Goal: Complete application form: Complete application form

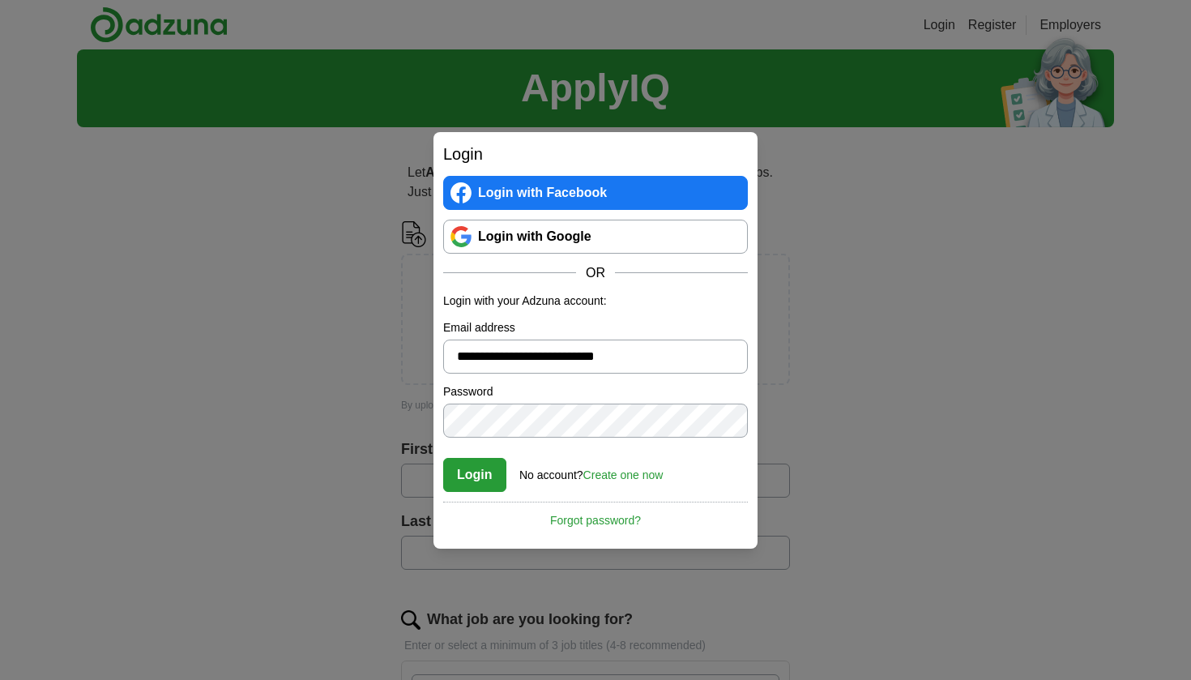
type input "**********"
click at [656, 473] on link "Create one now" at bounding box center [623, 474] width 80 height 13
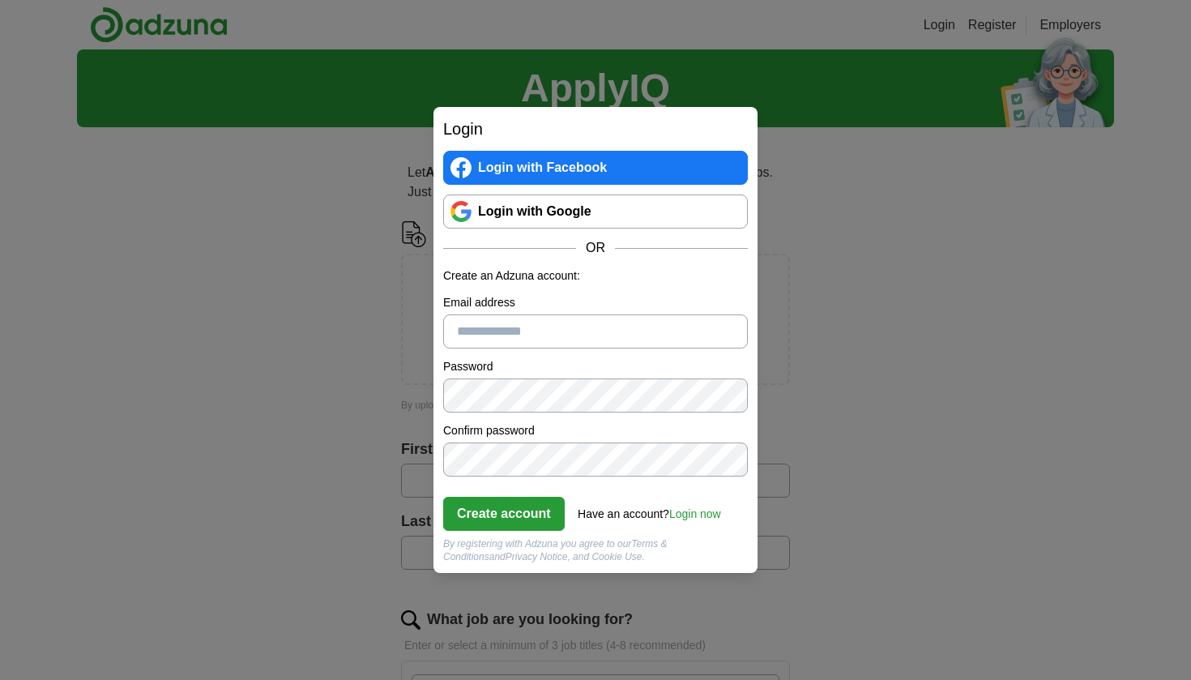
click at [558, 314] on div "Email address" at bounding box center [595, 321] width 305 height 54
click at [552, 341] on input "Email address" at bounding box center [595, 331] width 305 height 34
type input "**********"
click at [494, 522] on button "Create account" at bounding box center [504, 514] width 122 height 34
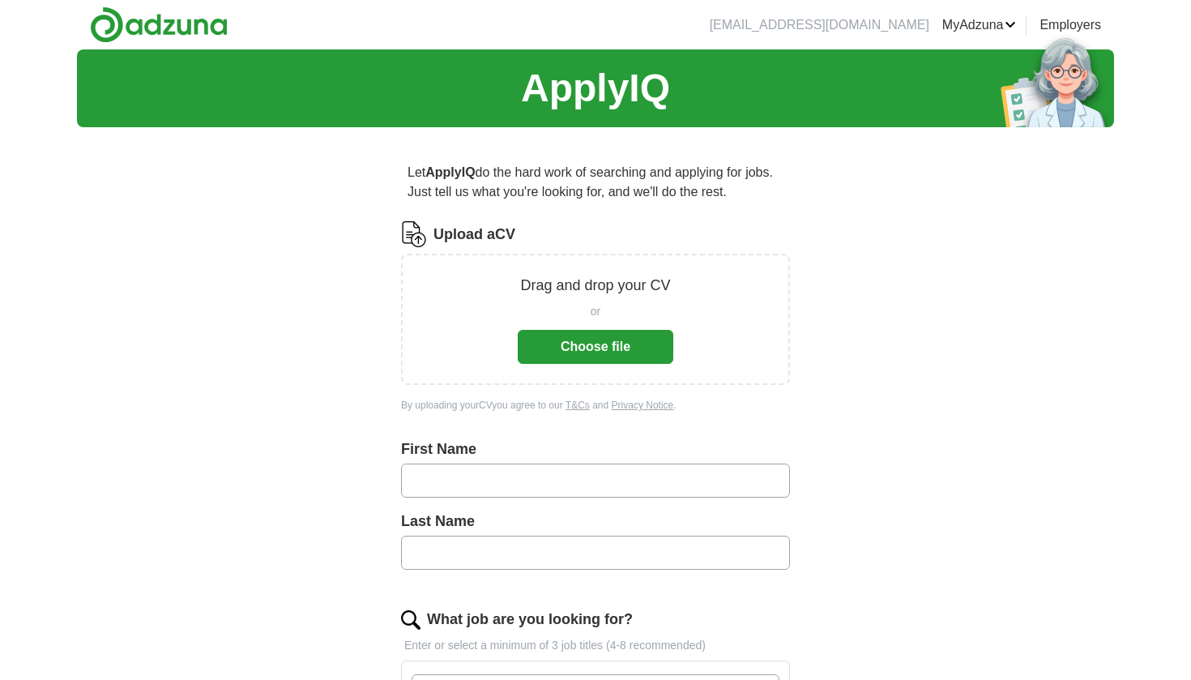
click at [573, 340] on button "Choose file" at bounding box center [596, 347] width 156 height 34
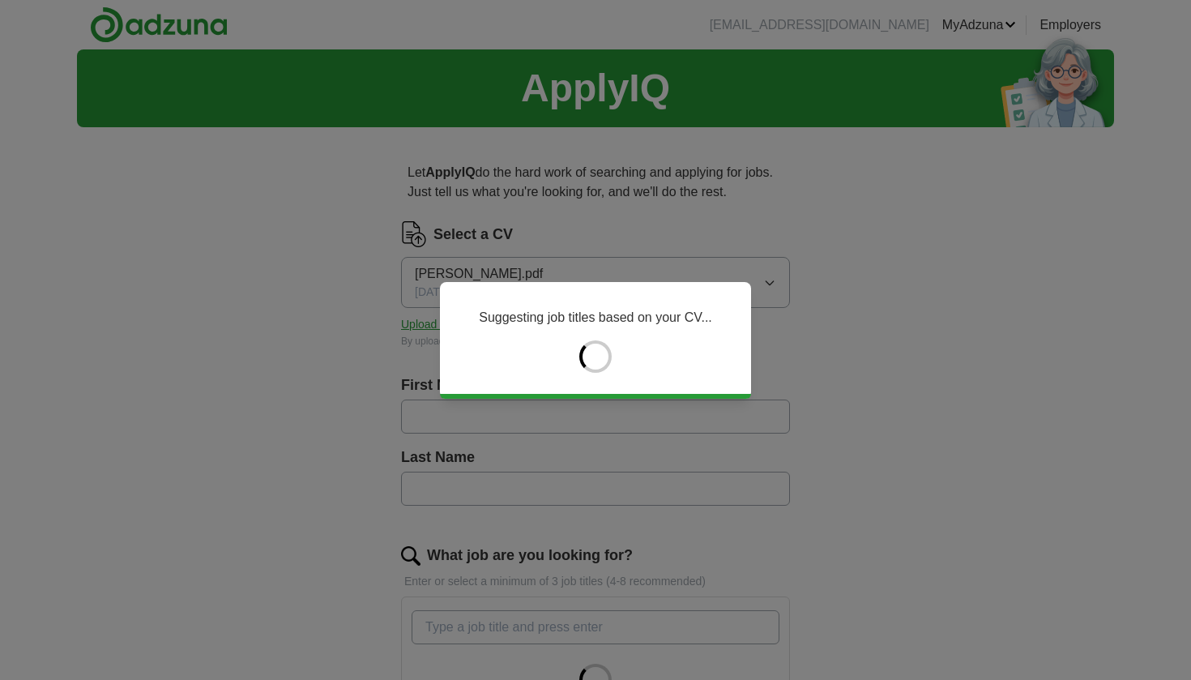
type input "*******"
type input "**********"
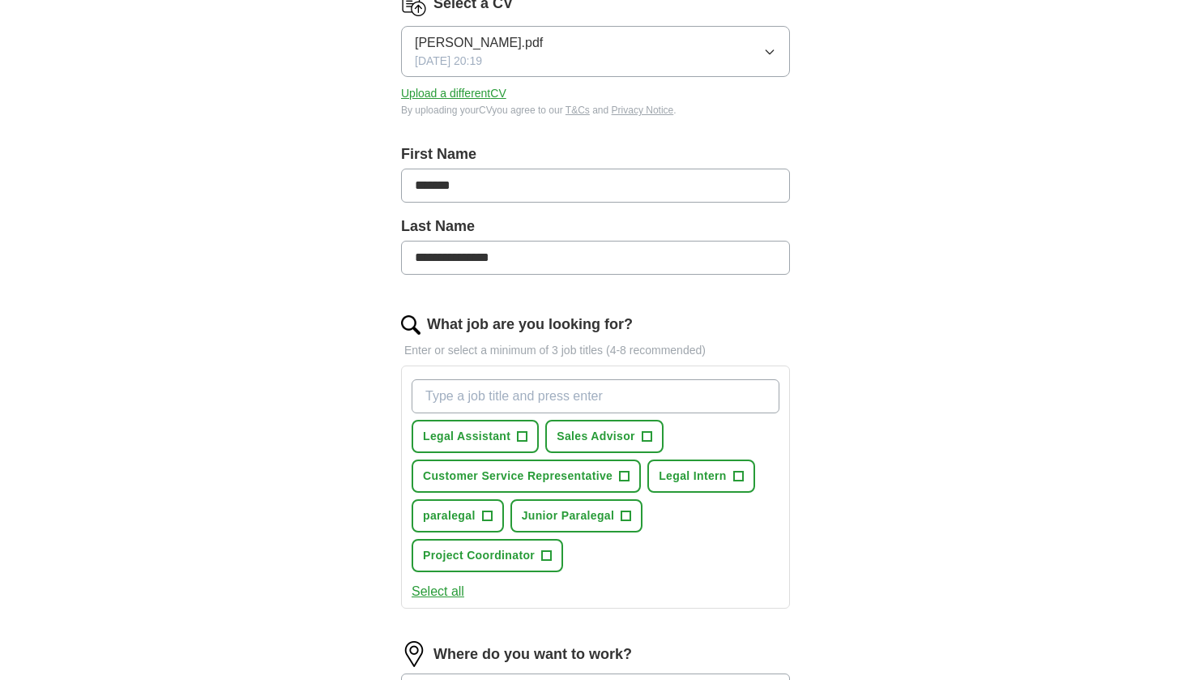
scroll to position [232, 0]
click at [519, 435] on span "+" at bounding box center [523, 435] width 10 height 13
click at [705, 481] on span "Legal Intern" at bounding box center [693, 475] width 68 height 17
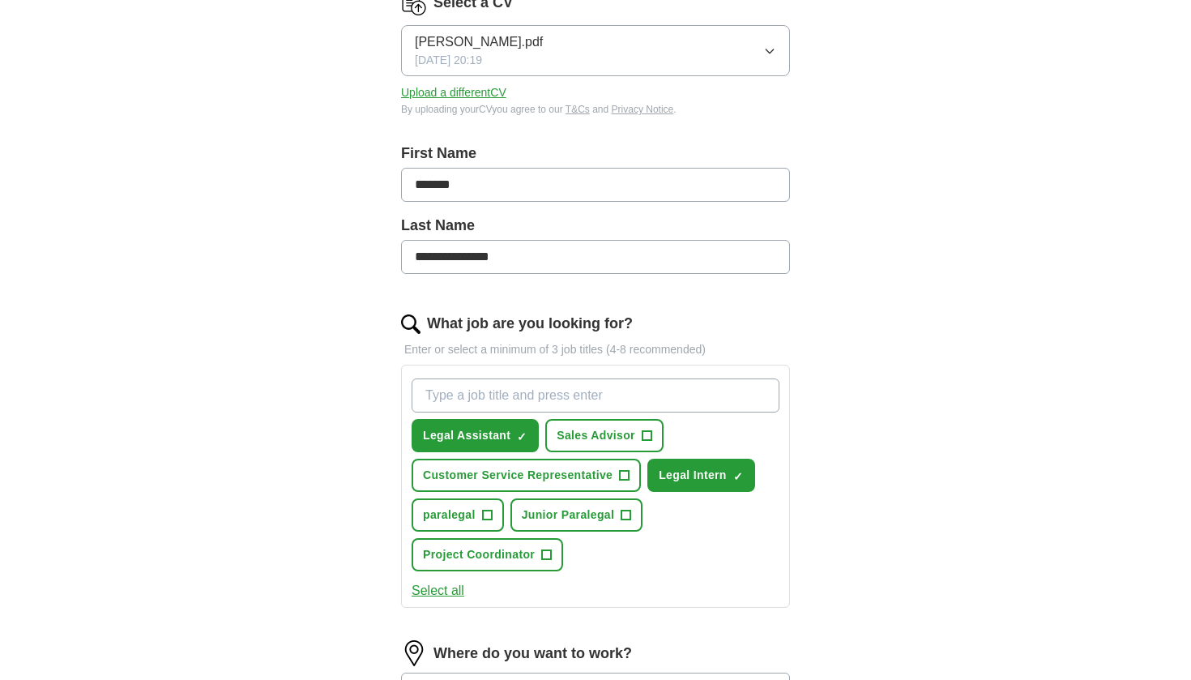
click at [480, 521] on button "paralegal +" at bounding box center [458, 514] width 92 height 33
click at [548, 521] on span "Junior Paralegal" at bounding box center [568, 514] width 93 height 17
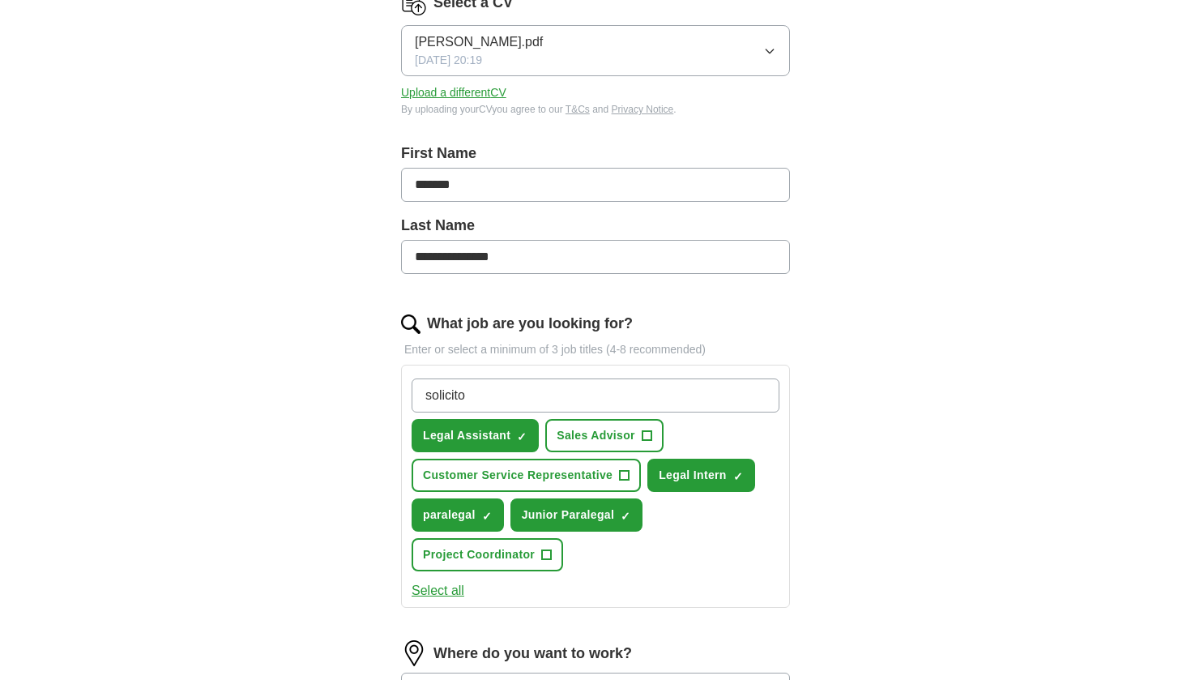
type input "solicitor"
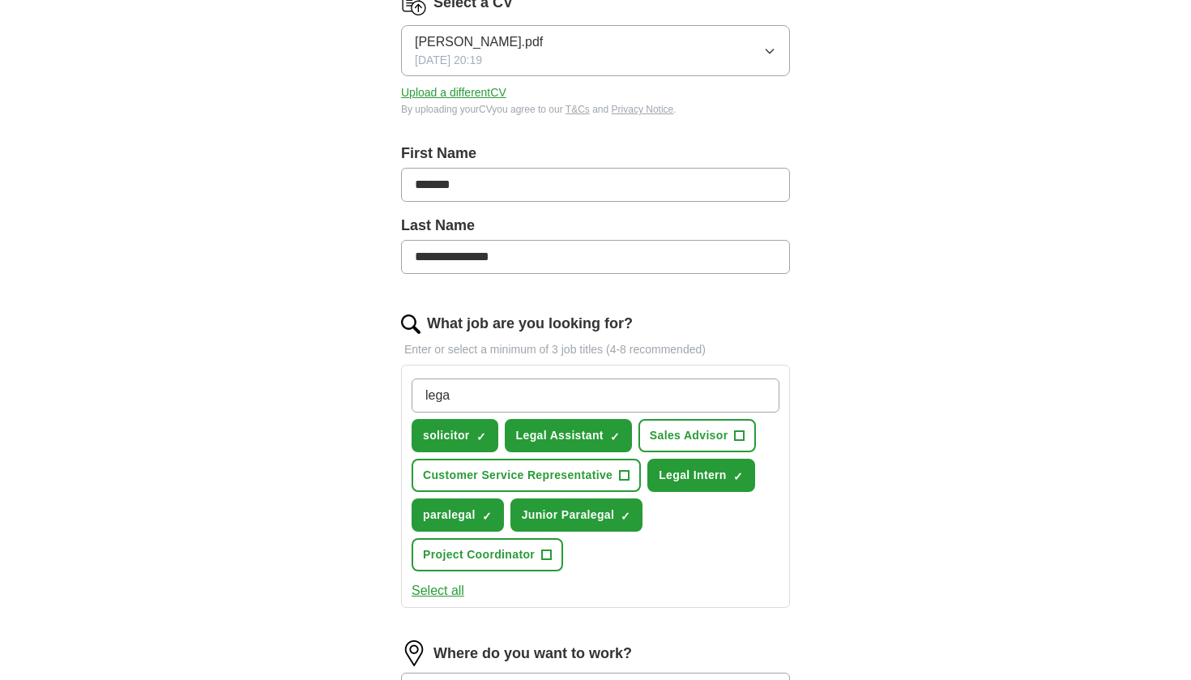
type input "legal"
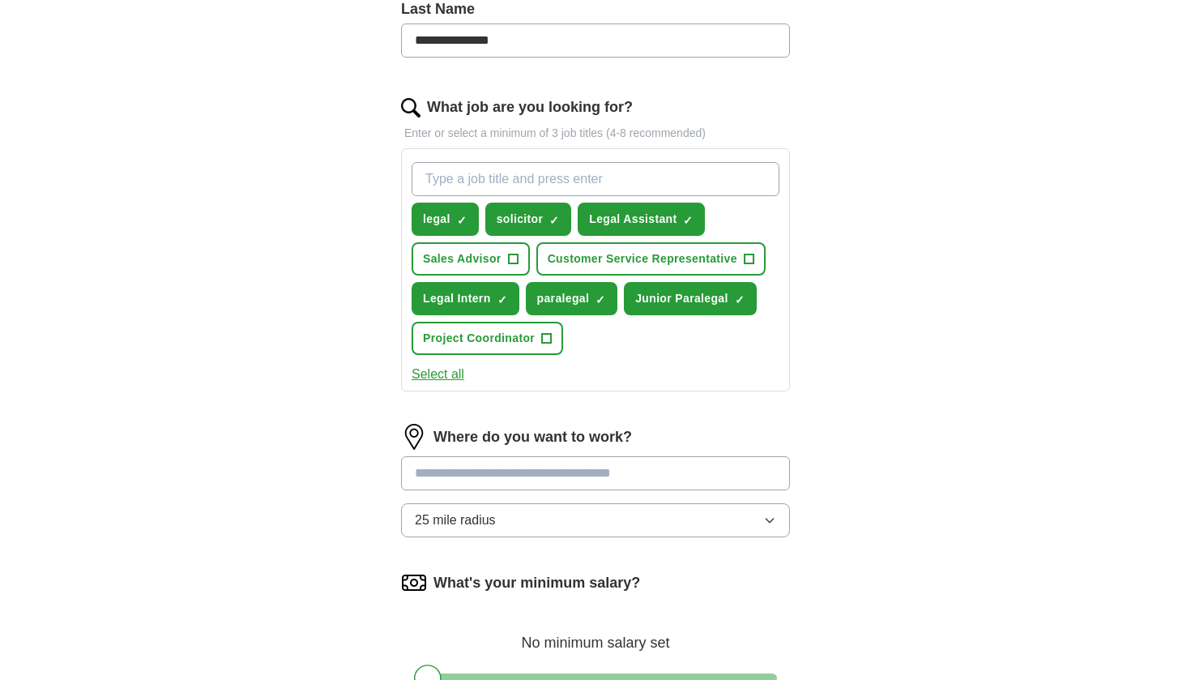
scroll to position [468, 0]
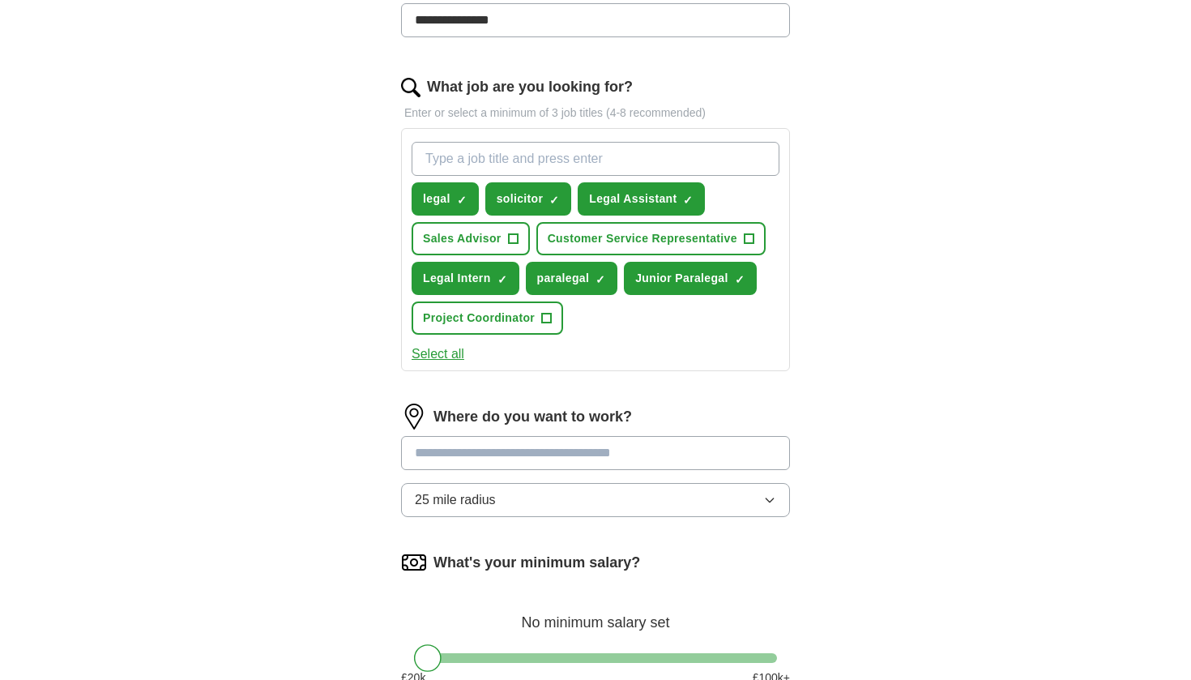
click at [546, 460] on input at bounding box center [595, 453] width 389 height 34
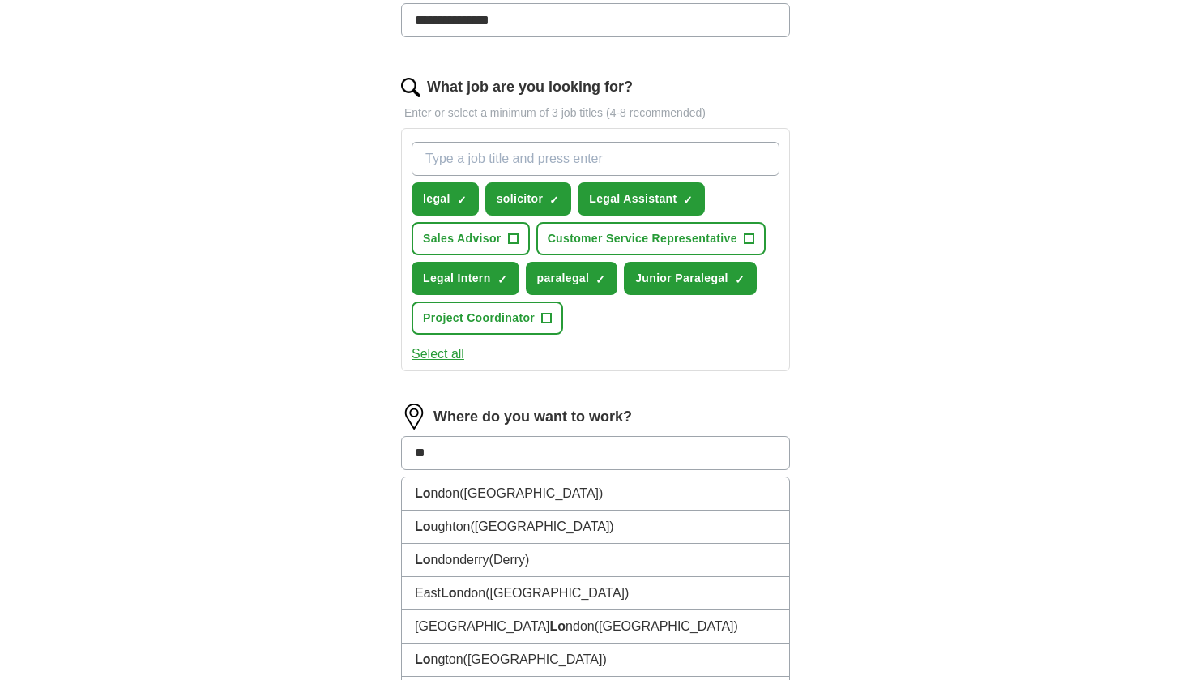
type input "***"
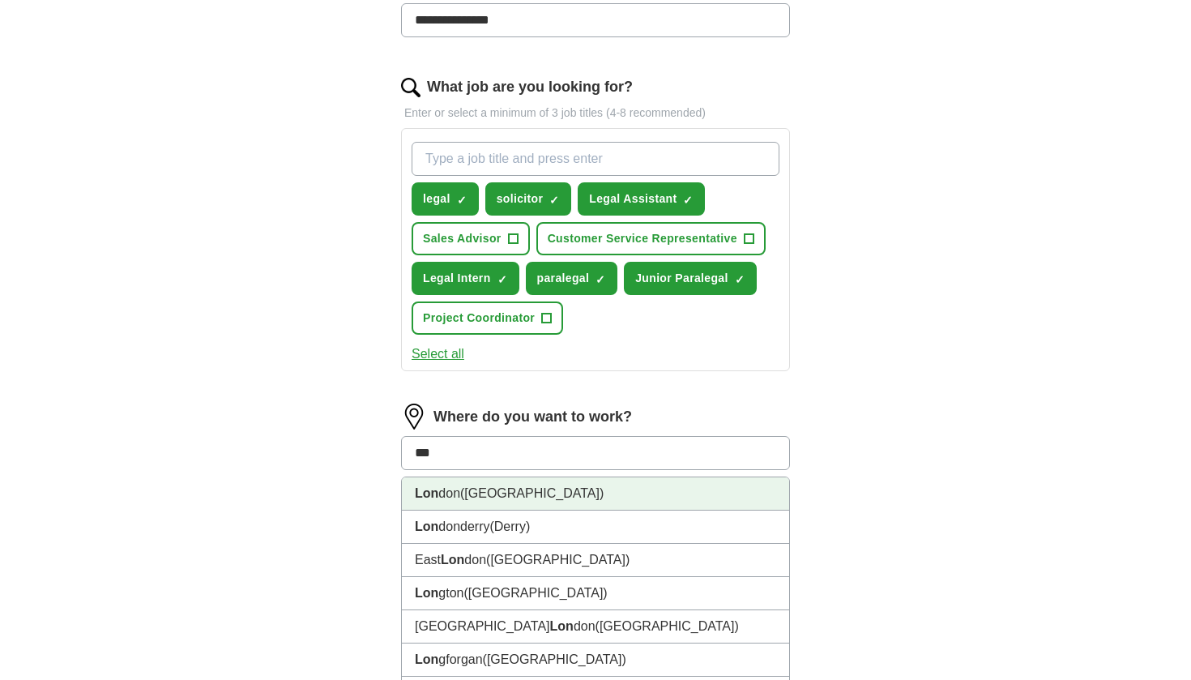
click at [472, 498] on span "([GEOGRAPHIC_DATA])" at bounding box center [531, 493] width 143 height 14
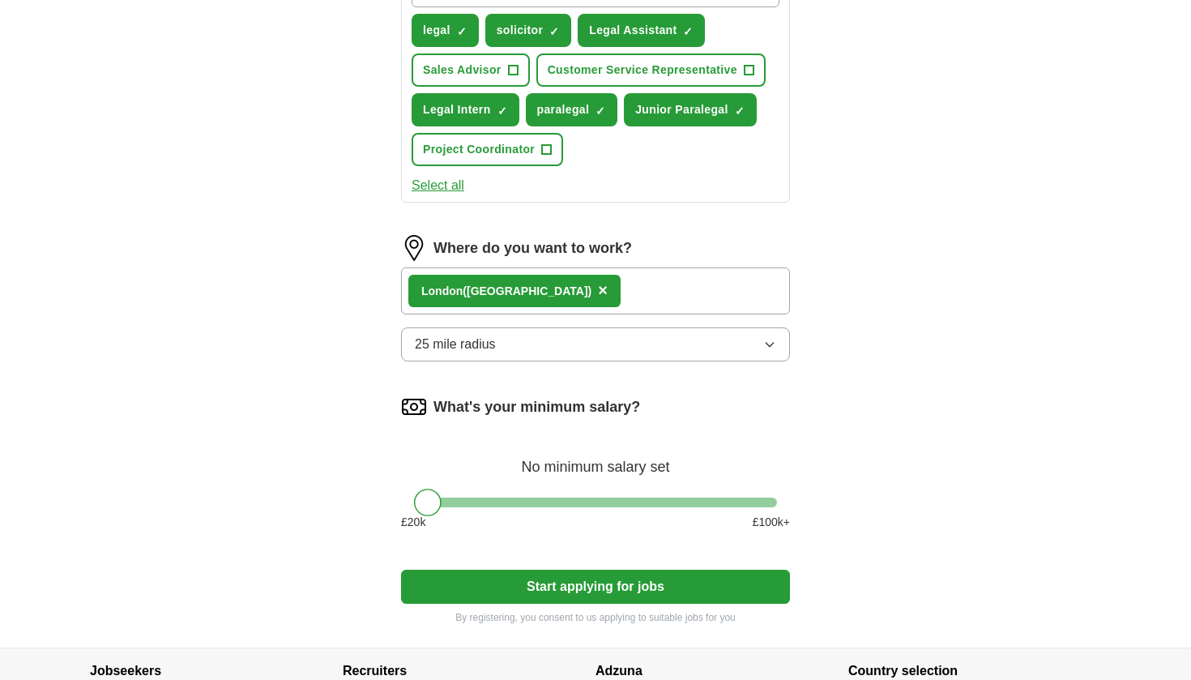
scroll to position [680, 0]
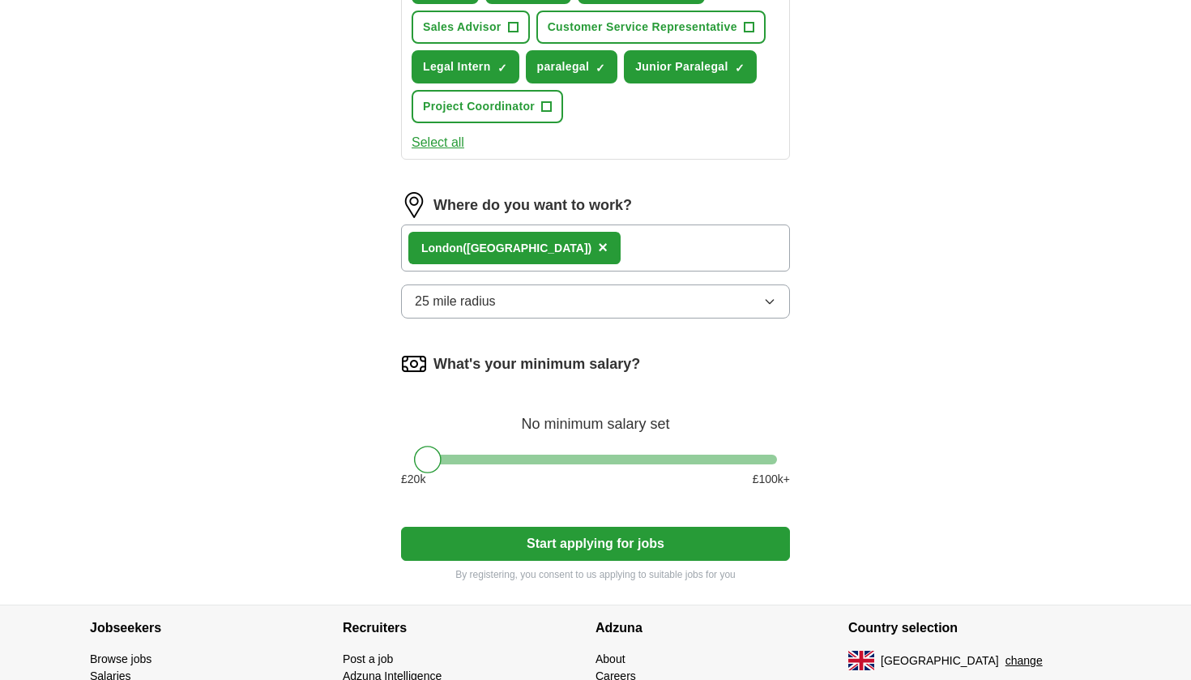
click at [570, 547] on button "Start applying for jobs" at bounding box center [595, 544] width 389 height 34
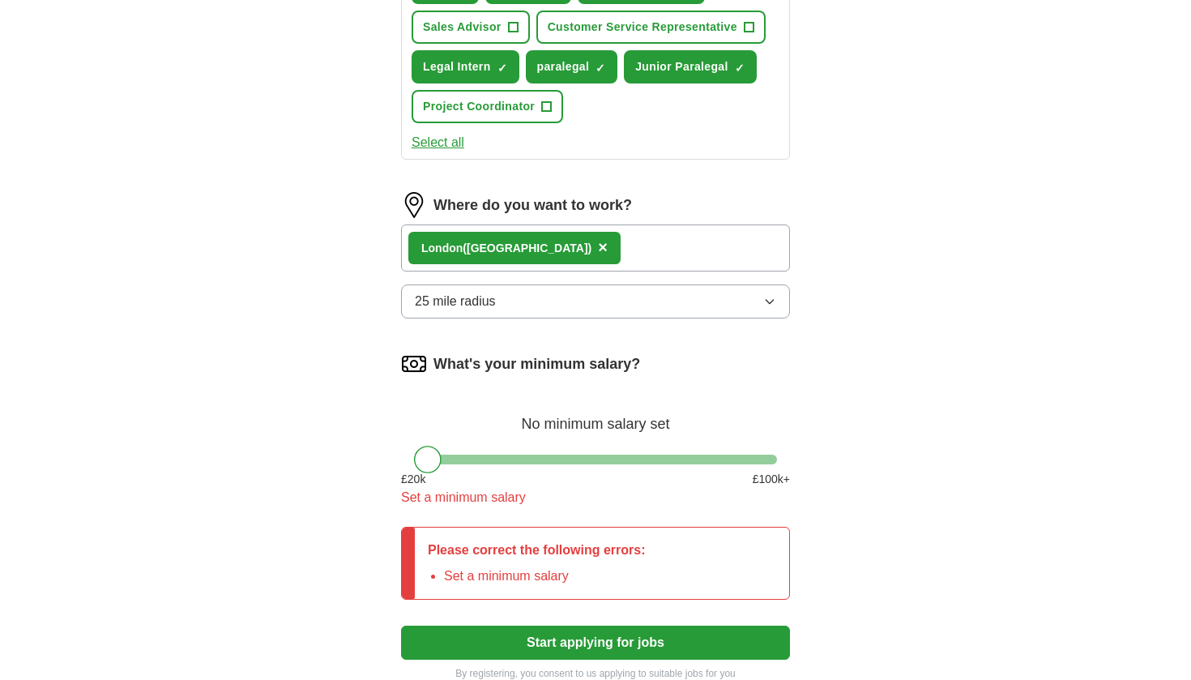
click at [444, 465] on div "What's your minimum salary? No minimum salary set £ 20 k £ 100 k+ Set a minimum…" at bounding box center [595, 435] width 389 height 169
click at [444, 463] on div at bounding box center [595, 460] width 363 height 10
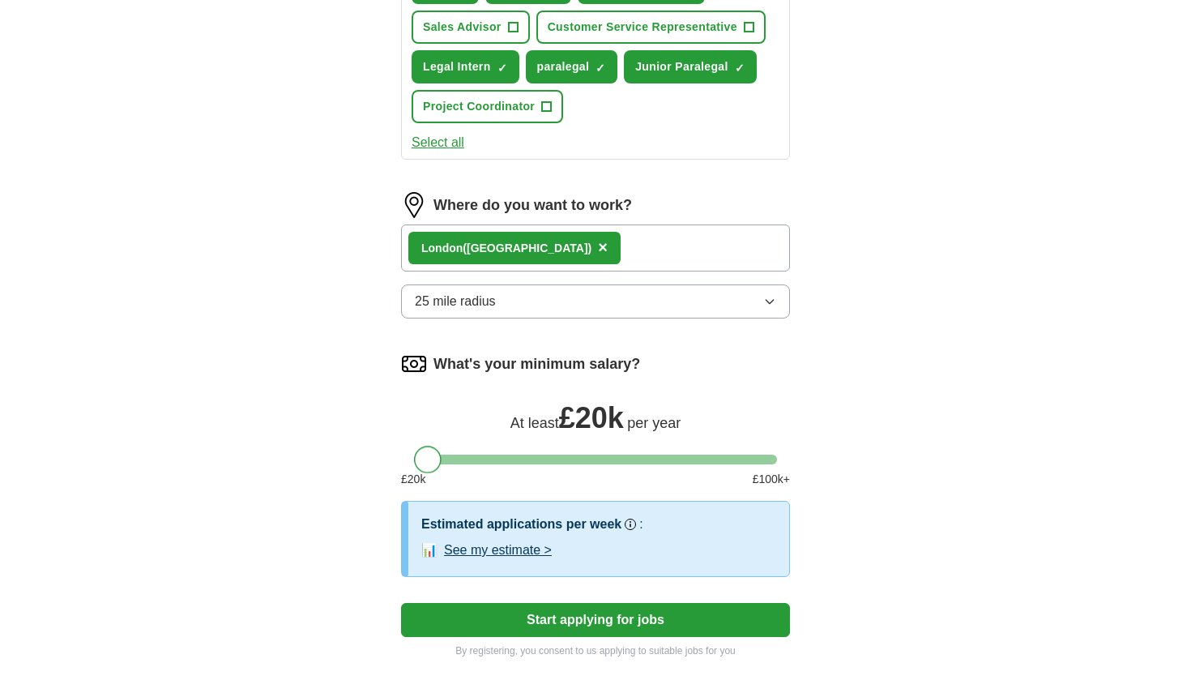
drag, startPoint x: 443, startPoint y: 463, endPoint x: 375, endPoint y: 460, distance: 68.1
click at [375, 460] on div "**********" at bounding box center [595, 70] width 519 height 1220
click at [493, 611] on button "Start applying for jobs" at bounding box center [595, 620] width 389 height 34
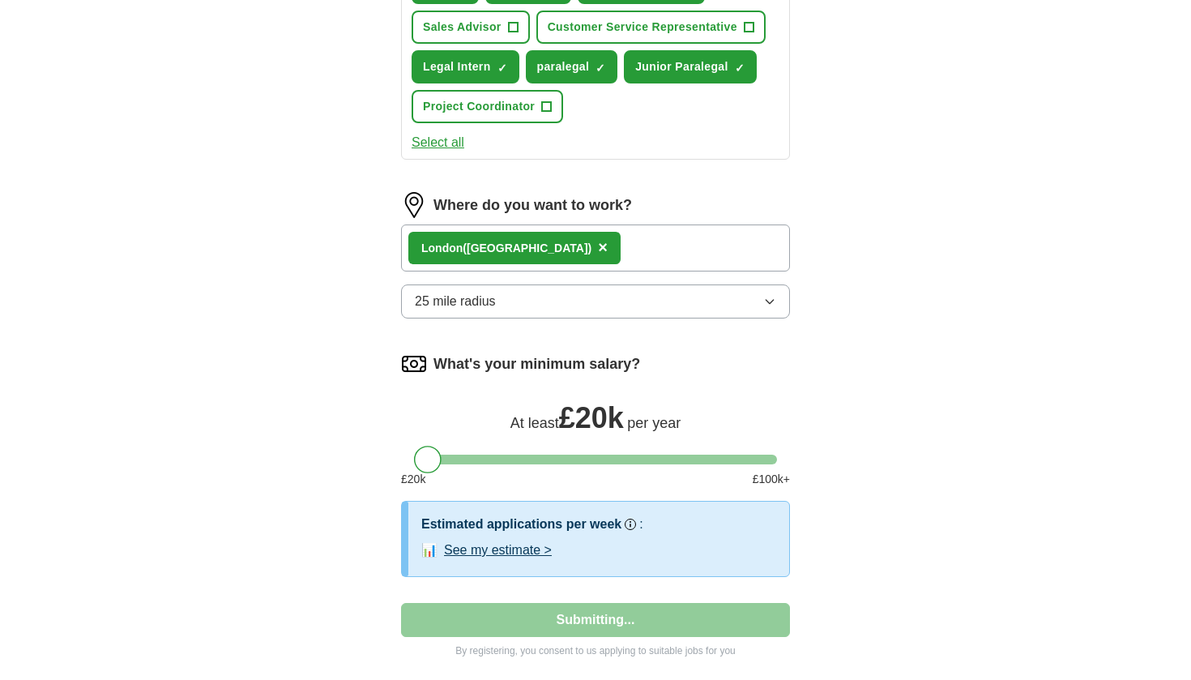
scroll to position [194, 0]
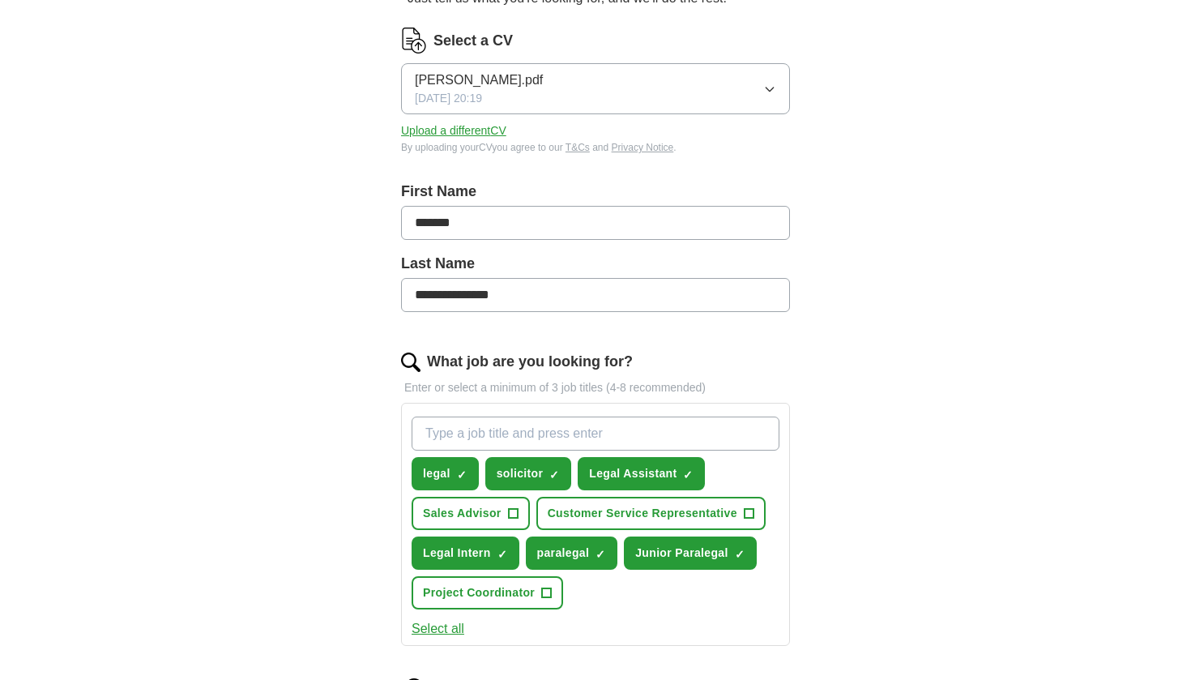
select select "**"
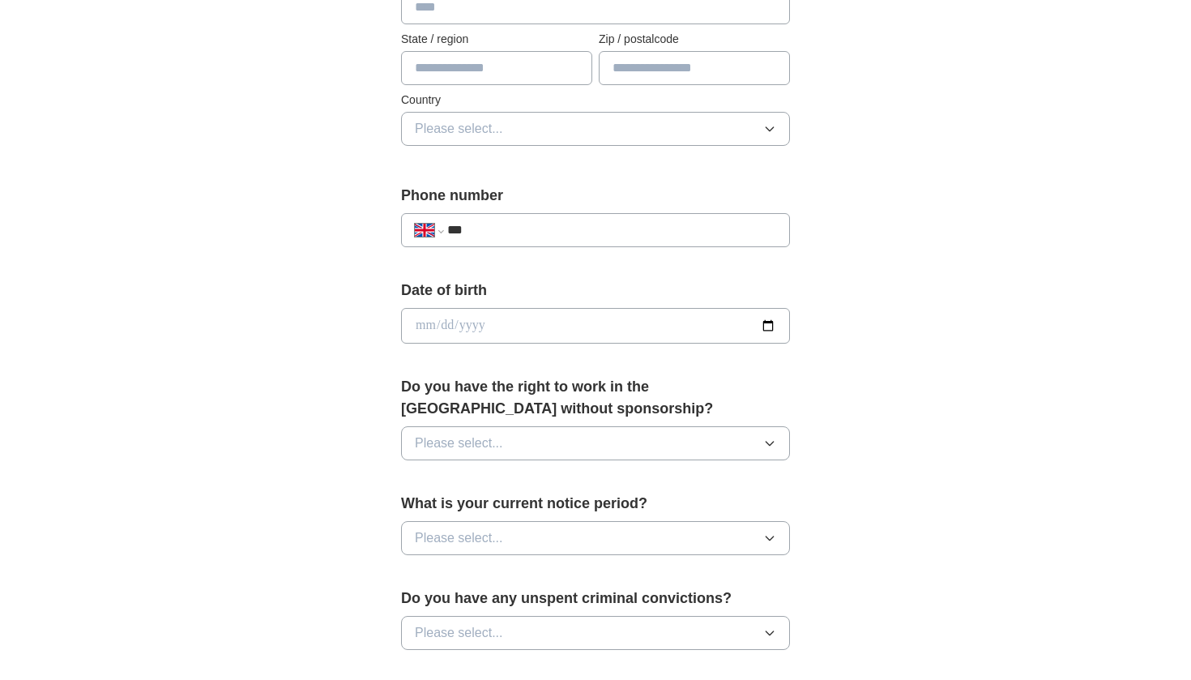
scroll to position [471, 0]
click at [454, 466] on div "Do you have the right to work in the [GEOGRAPHIC_DATA] without sponsorship? Ple…" at bounding box center [595, 425] width 389 height 97
click at [454, 450] on span "Please select..." at bounding box center [459, 443] width 88 height 19
click at [452, 496] on li "Yes" at bounding box center [595, 481] width 387 height 33
click at [472, 556] on button "Please select..." at bounding box center [595, 539] width 389 height 34
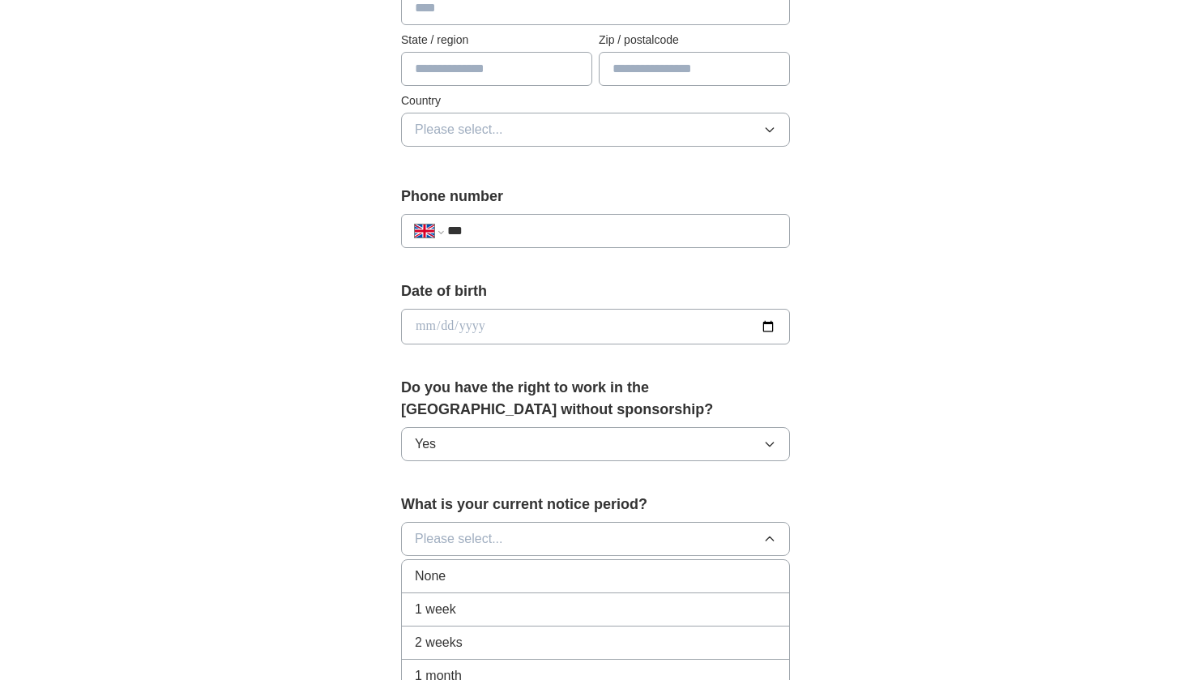
click at [499, 579] on div "None" at bounding box center [595, 575] width 361 height 19
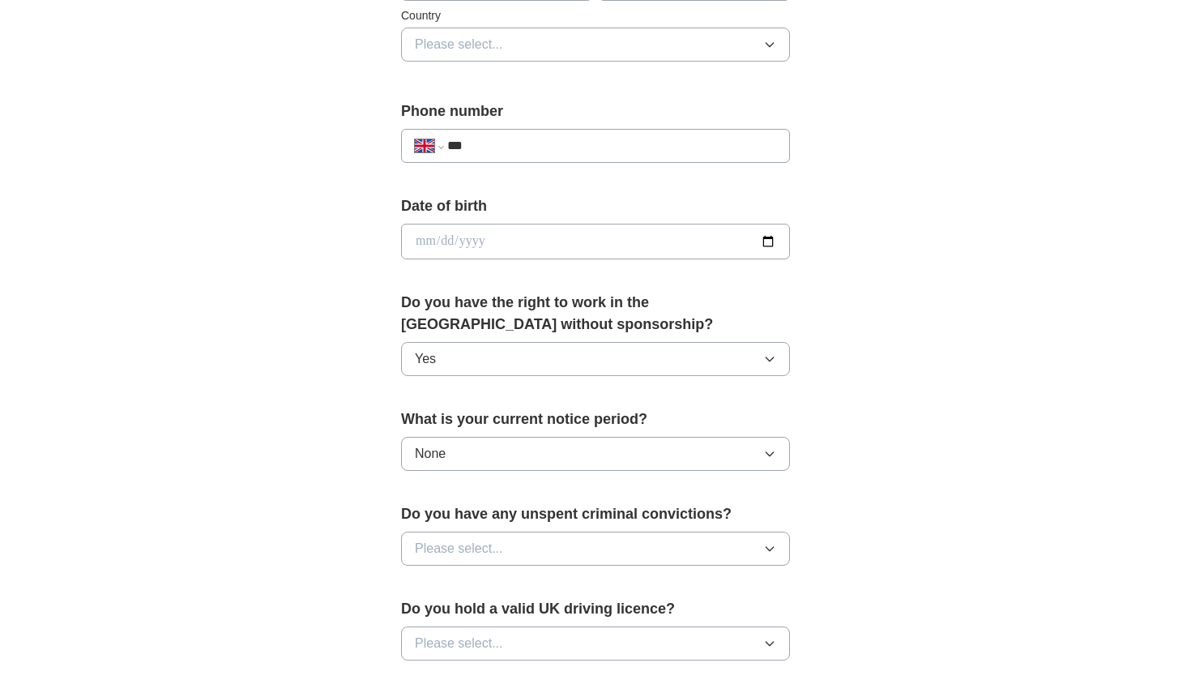
scroll to position [557, 0]
click at [506, 542] on button "Please select..." at bounding box center [595, 548] width 389 height 34
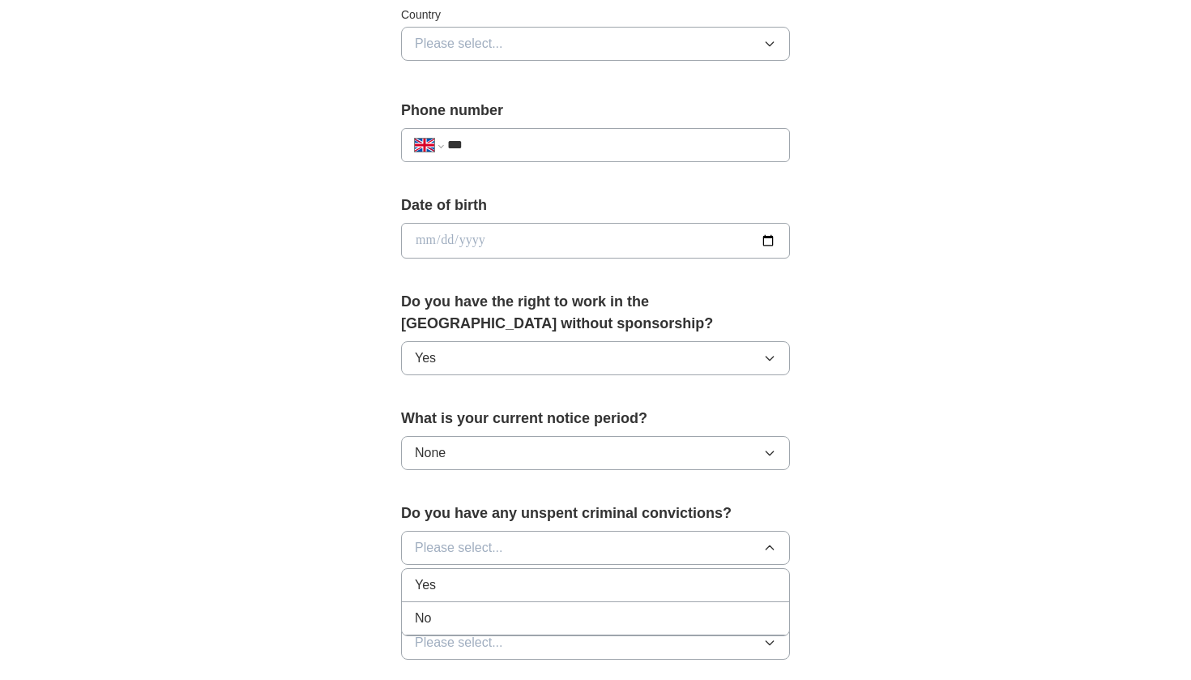
click at [496, 621] on div "No" at bounding box center [595, 618] width 361 height 19
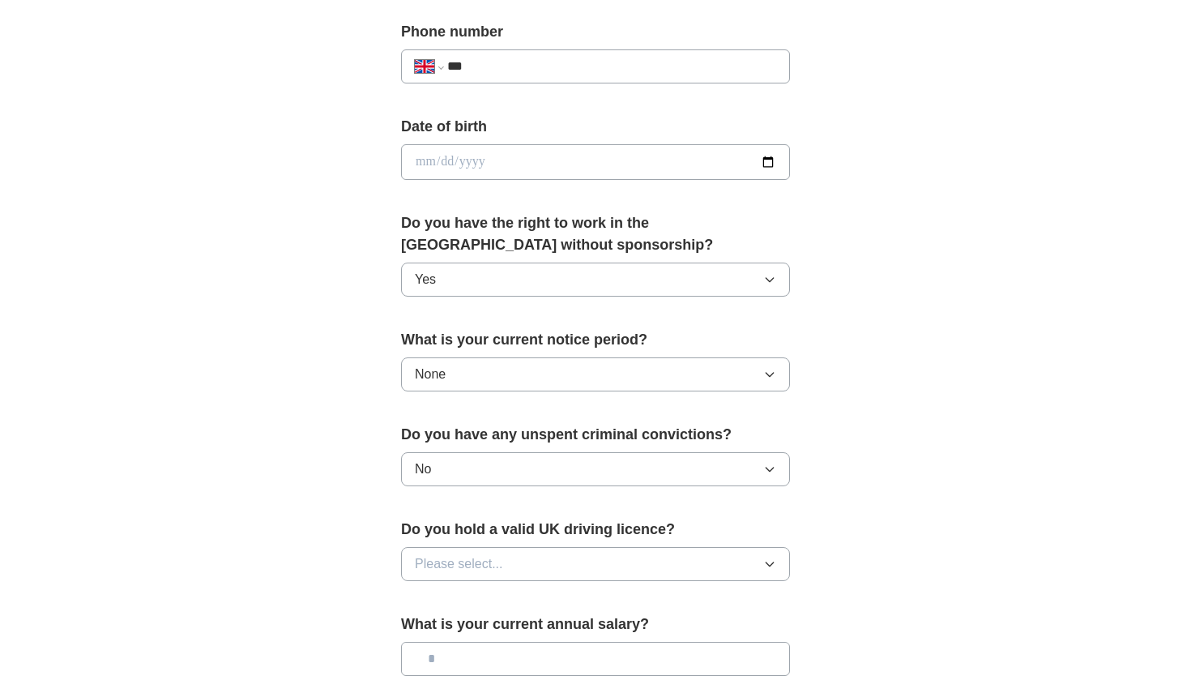
scroll to position [636, 0]
click at [504, 562] on button "Please select..." at bounding box center [595, 563] width 389 height 34
click at [495, 604] on div "Yes" at bounding box center [595, 600] width 361 height 19
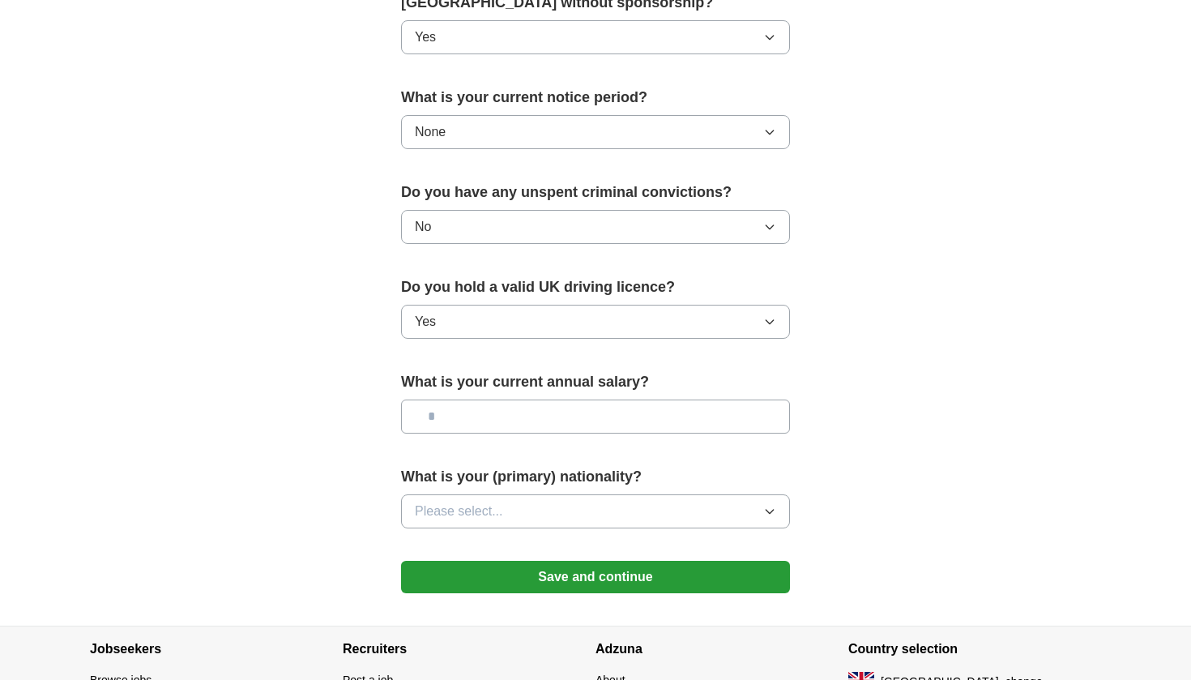
scroll to position [909, 0]
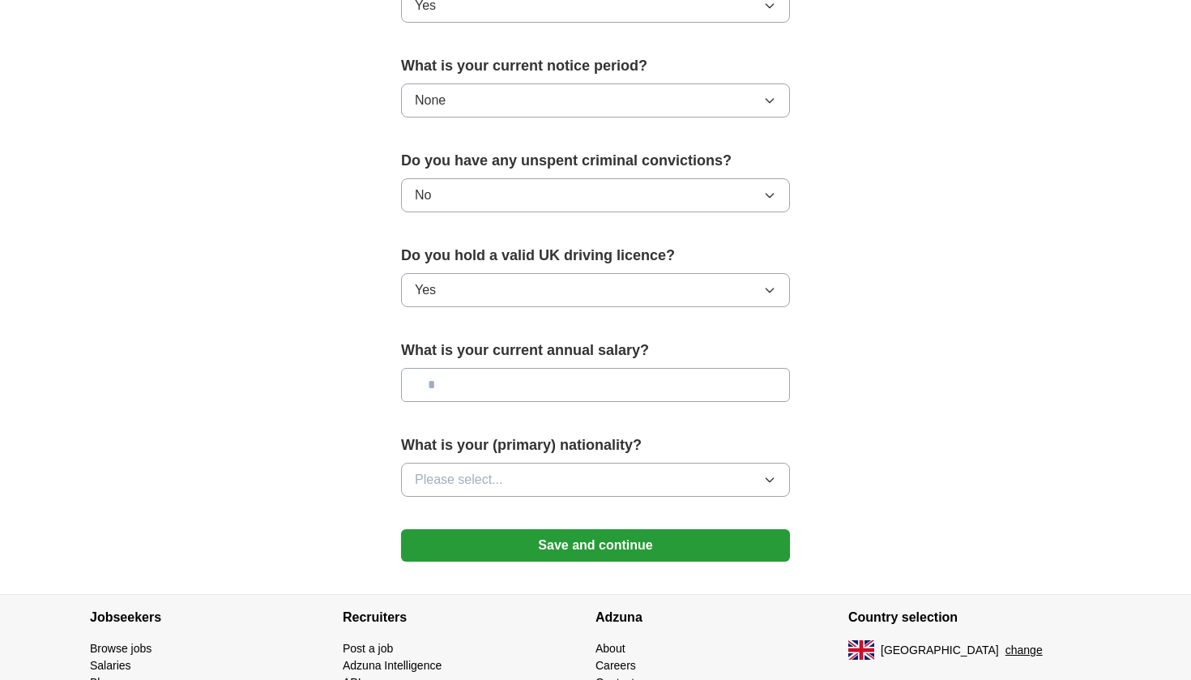
click at [498, 528] on form "**********" at bounding box center [595, 10] width 389 height 1134
click at [496, 532] on button "Save and continue" at bounding box center [595, 545] width 389 height 32
